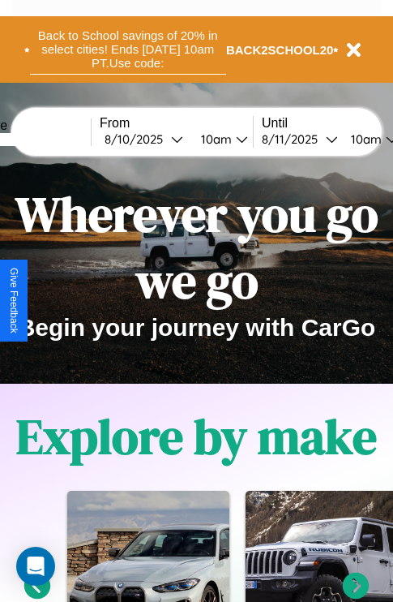
click at [127, 49] on button "Back to School savings of 20% in select cities! Ends 9/1 at 10am PT. Use code:" at bounding box center [128, 49] width 196 height 50
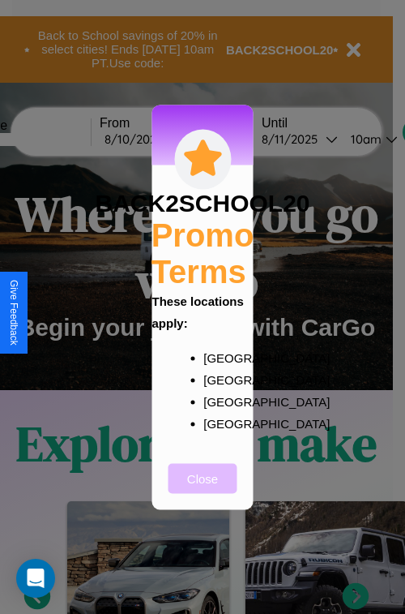
click at [203, 489] on button "Close" at bounding box center [203, 478] width 69 height 30
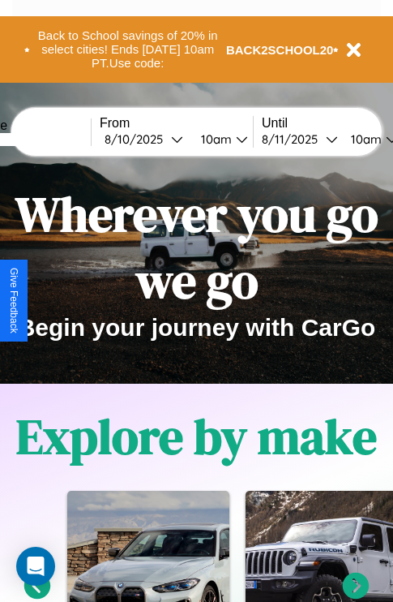
scroll to position [250, 0]
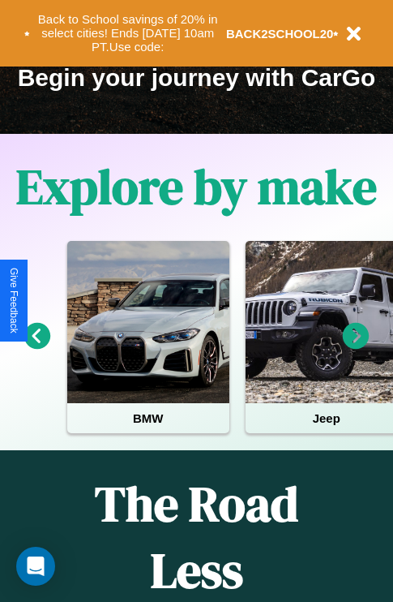
click at [356, 347] on icon at bounding box center [356, 336] width 27 height 27
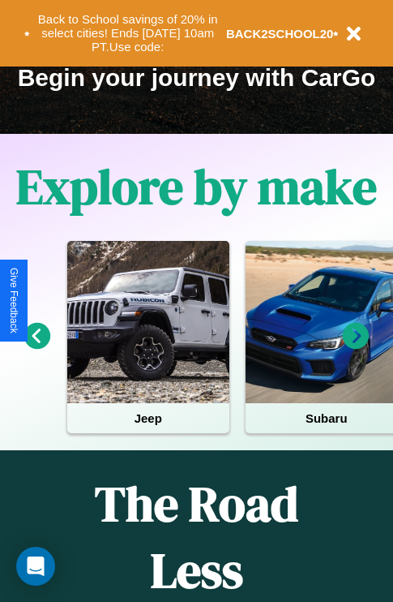
click at [36, 347] on icon at bounding box center [37, 336] width 27 height 27
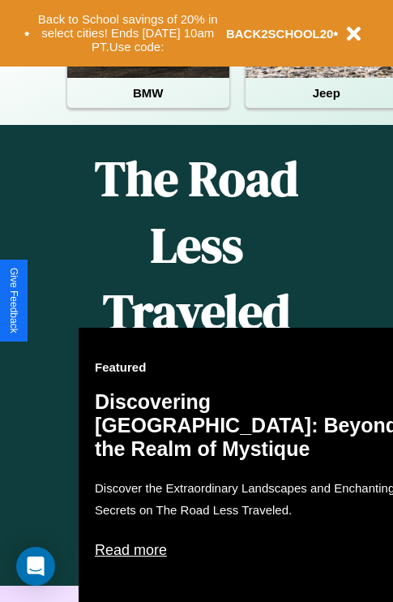
scroll to position [1042, 0]
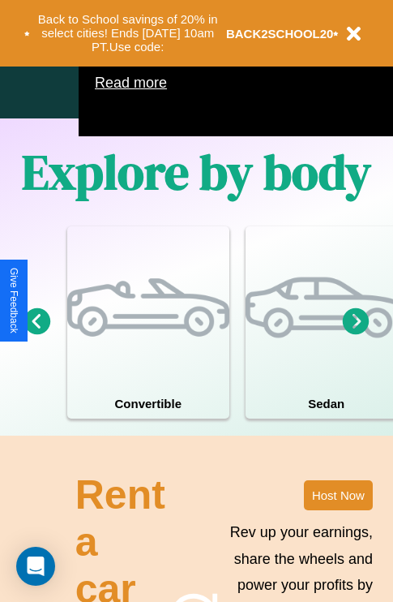
click at [356, 334] on icon at bounding box center [356, 320] width 27 height 27
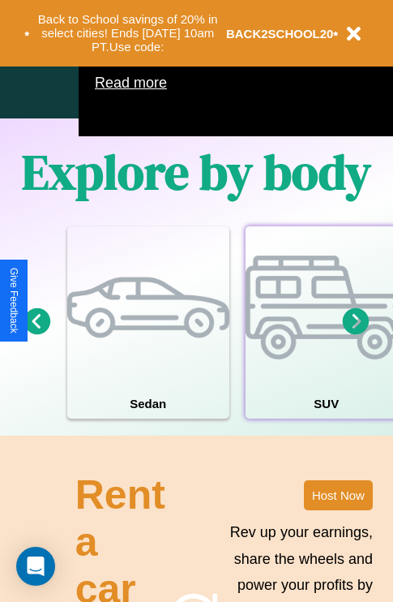
click at [325, 346] on div at bounding box center [327, 307] width 162 height 162
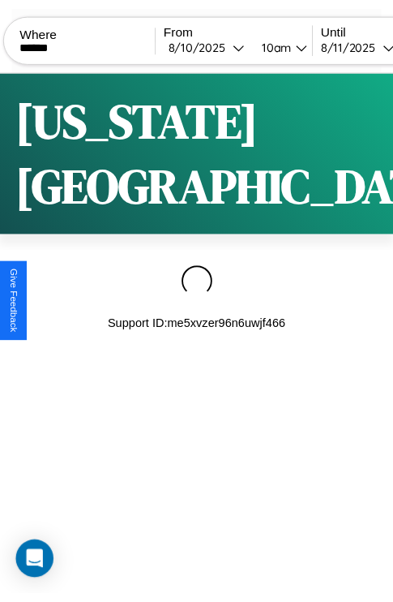
scroll to position [0, 136]
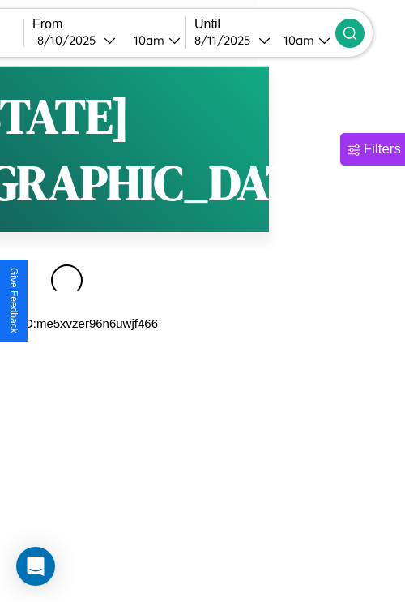
type input "******"
click at [358, 32] on icon at bounding box center [350, 33] width 16 height 16
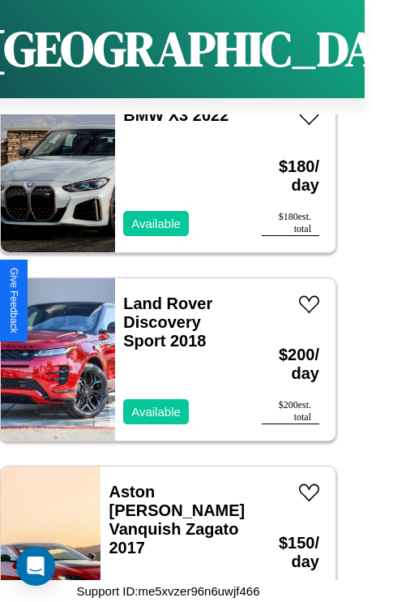
scroll to position [6834, 0]
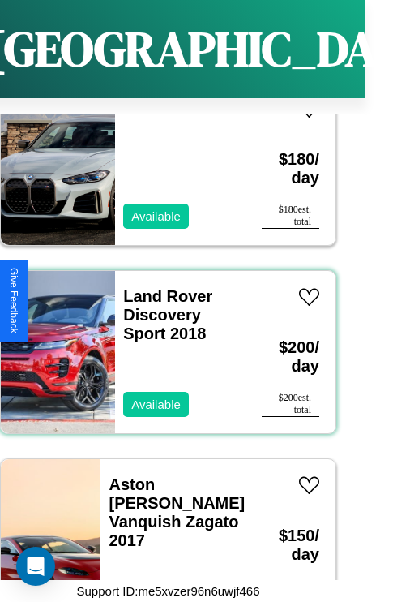
click at [162, 342] on div "Land Rover Discovery Sport 2018 Available" at bounding box center [180, 352] width 131 height 162
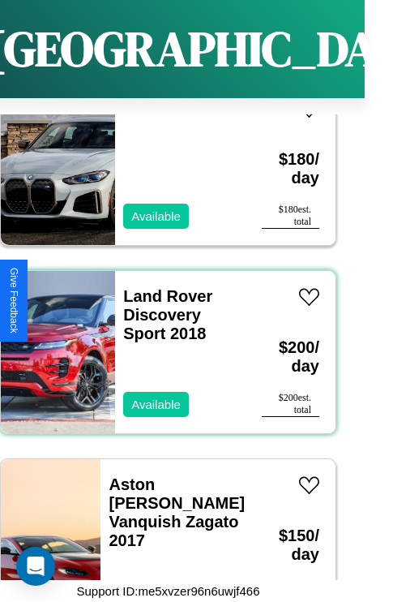
click at [162, 342] on div "Land Rover Discovery Sport 2018 Available" at bounding box center [180, 352] width 131 height 162
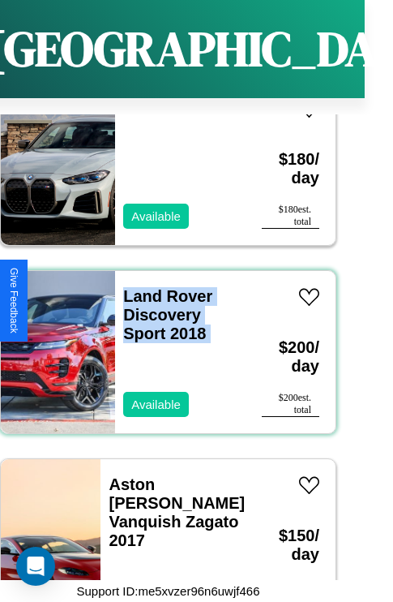
click at [162, 342] on div "Land Rover Discovery Sport 2018 Available" at bounding box center [180, 352] width 131 height 162
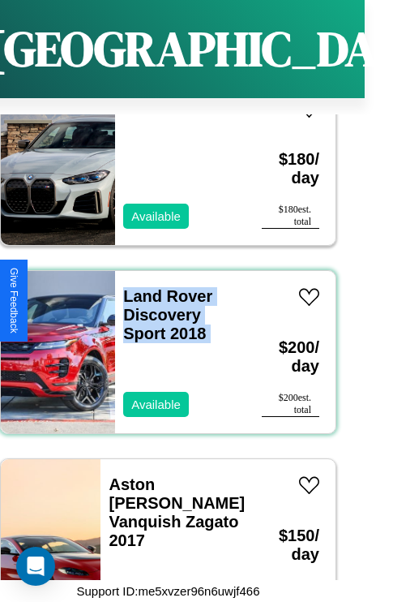
click at [162, 342] on div "Land Rover Discovery Sport 2018 Available" at bounding box center [180, 352] width 131 height 162
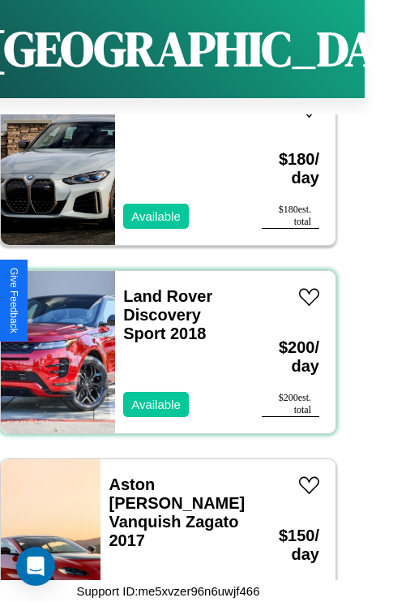
click at [162, 342] on div "Land Rover Discovery Sport 2018 Available" at bounding box center [180, 352] width 131 height 162
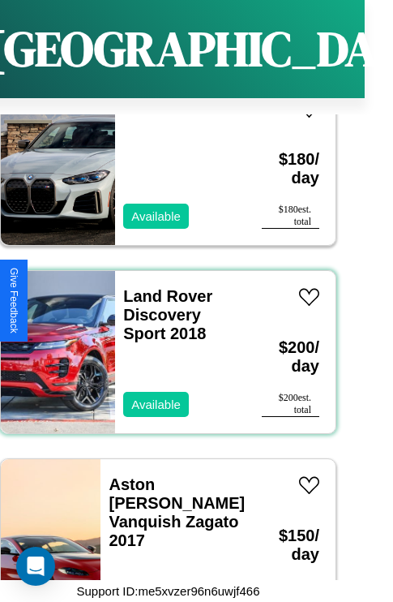
click at [162, 342] on div "Land Rover Discovery Sport 2018 Available" at bounding box center [180, 352] width 131 height 162
click at [163, 287] on link "Land Rover Discovery Sport 2018" at bounding box center [167, 314] width 89 height 55
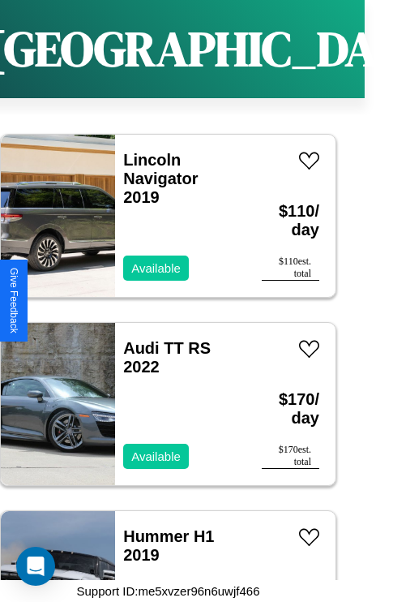
scroll to position [2883, 0]
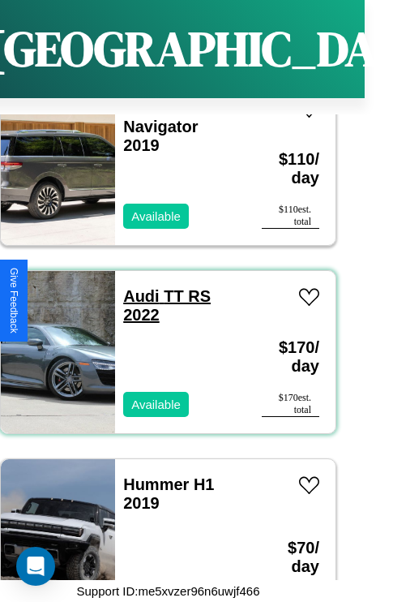
click at [136, 287] on link "Audi TT RS 2022" at bounding box center [167, 305] width 88 height 36
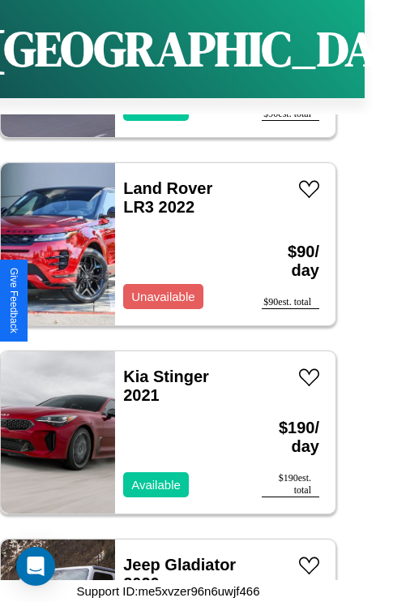
scroll to position [249, 0]
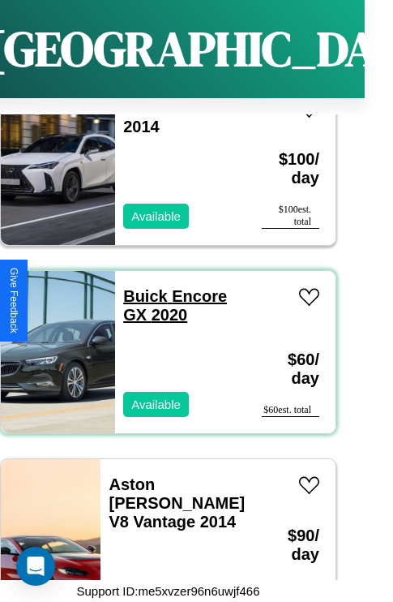
click at [140, 287] on link "Buick Encore GX 2020" at bounding box center [175, 305] width 104 height 36
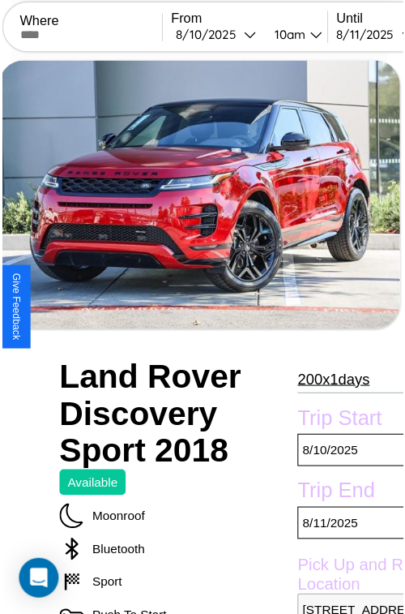
scroll to position [146, 78]
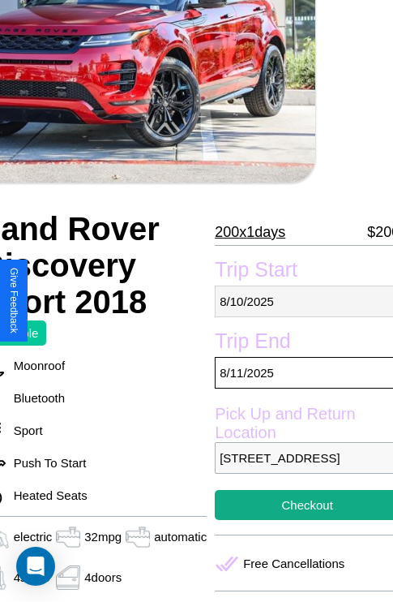
click at [300, 301] on p "[DATE]" at bounding box center [307, 301] width 185 height 32
select select "*"
select select "****"
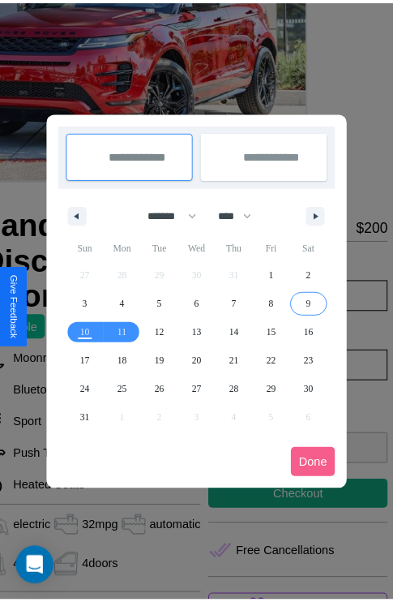
scroll to position [0, 78]
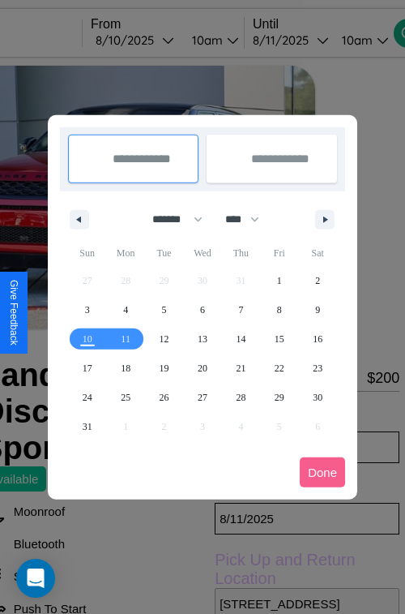
click at [157, 40] on div at bounding box center [202, 307] width 405 height 614
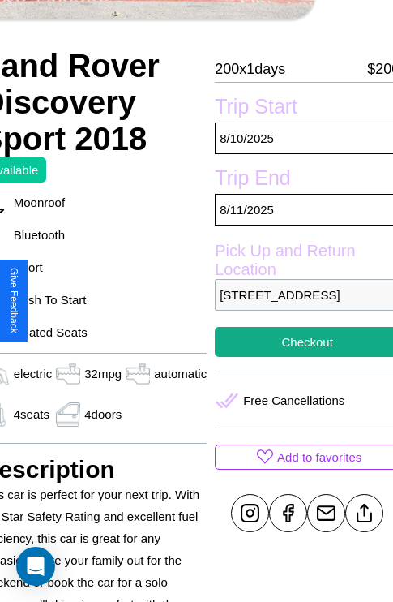
scroll to position [314, 78]
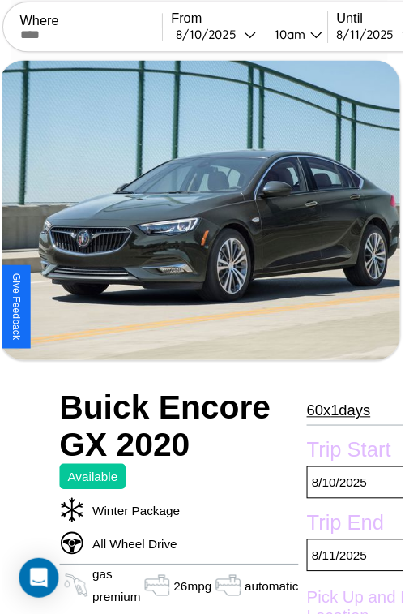
scroll to position [178, 87]
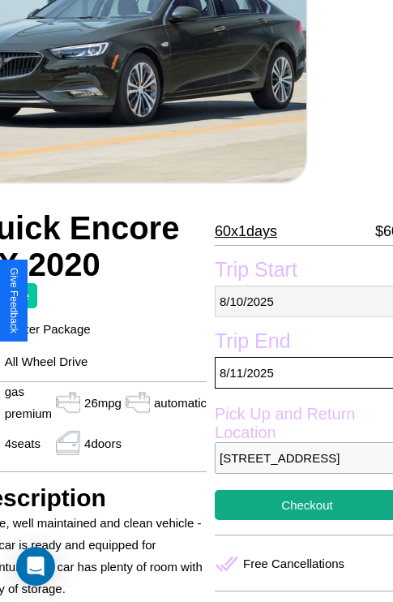
click at [300, 301] on p "8 / 10 / 2025" at bounding box center [307, 301] width 185 height 32
select select "*"
select select "****"
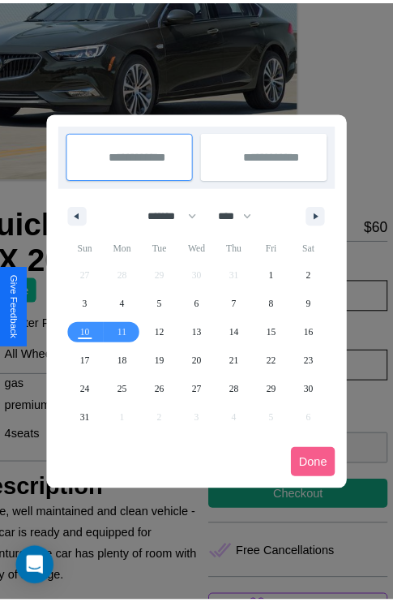
scroll to position [0, 87]
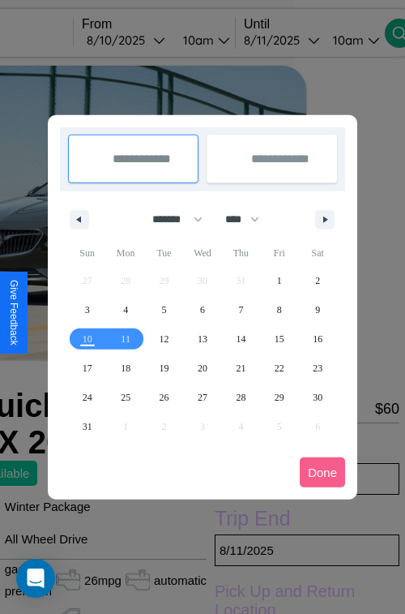
click at [148, 40] on div at bounding box center [202, 307] width 405 height 614
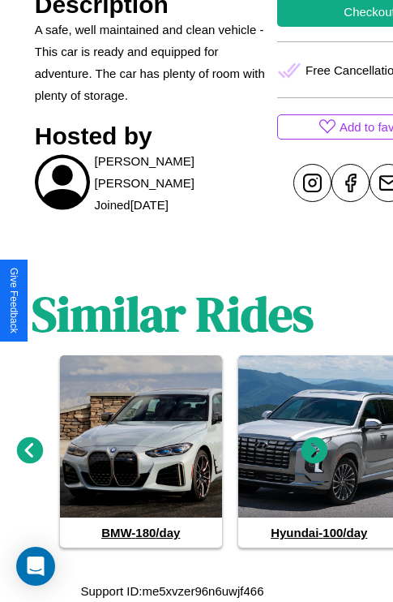
scroll to position [691, 24]
click at [315, 451] on icon at bounding box center [315, 450] width 27 height 27
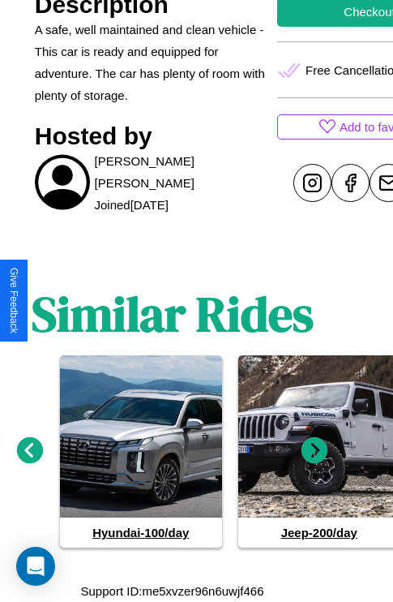
click at [315, 451] on icon at bounding box center [315, 450] width 27 height 27
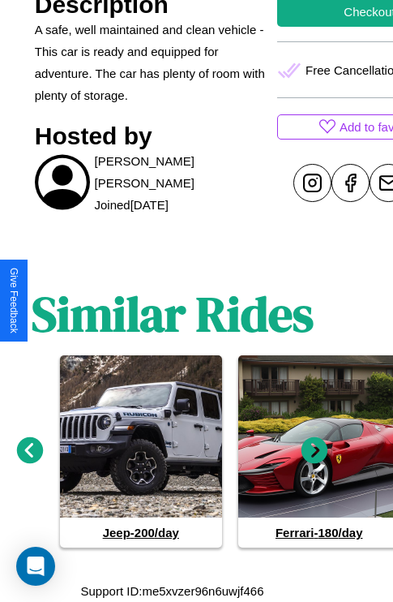
click at [315, 451] on icon at bounding box center [315, 450] width 27 height 27
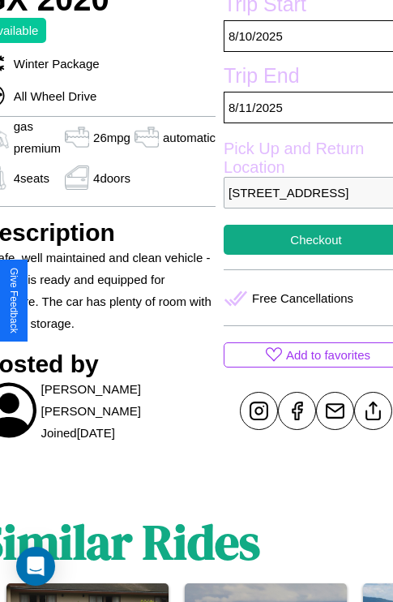
scroll to position [403, 87]
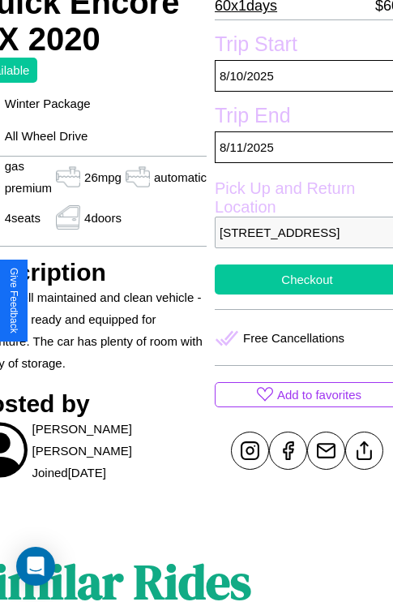
click at [300, 294] on button "Checkout" at bounding box center [307, 279] width 185 height 30
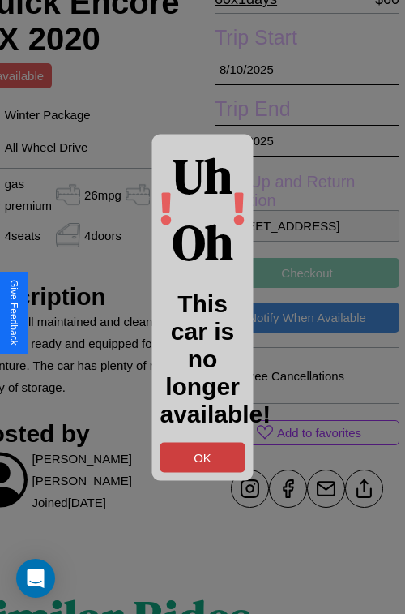
click at [203, 457] on button "OK" at bounding box center [203, 457] width 85 height 30
